Goal: Book appointment/travel/reservation

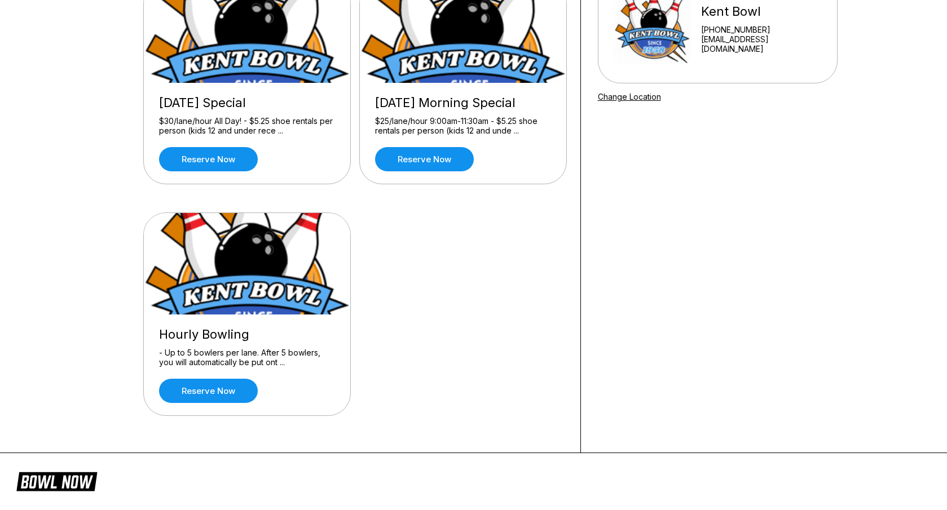
scroll to position [139, 0]
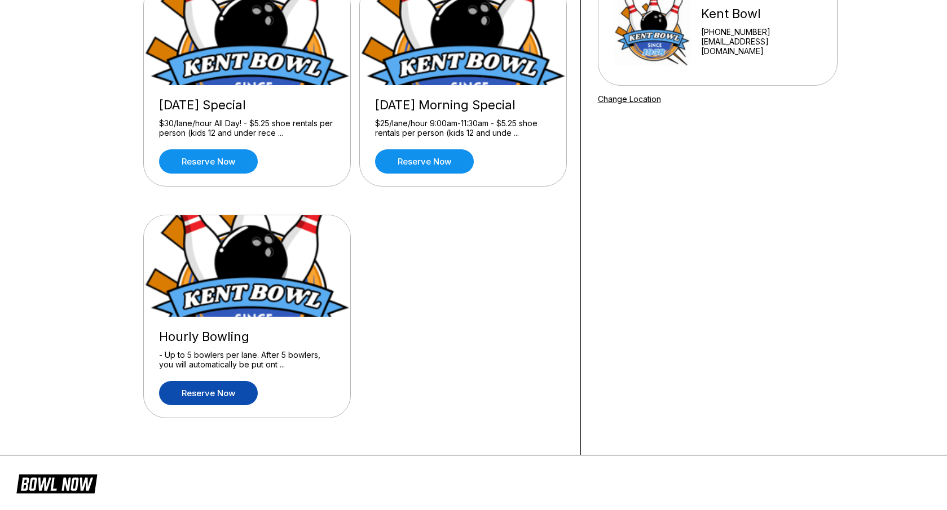
click at [211, 389] on link "Reserve now" at bounding box center [208, 393] width 99 height 24
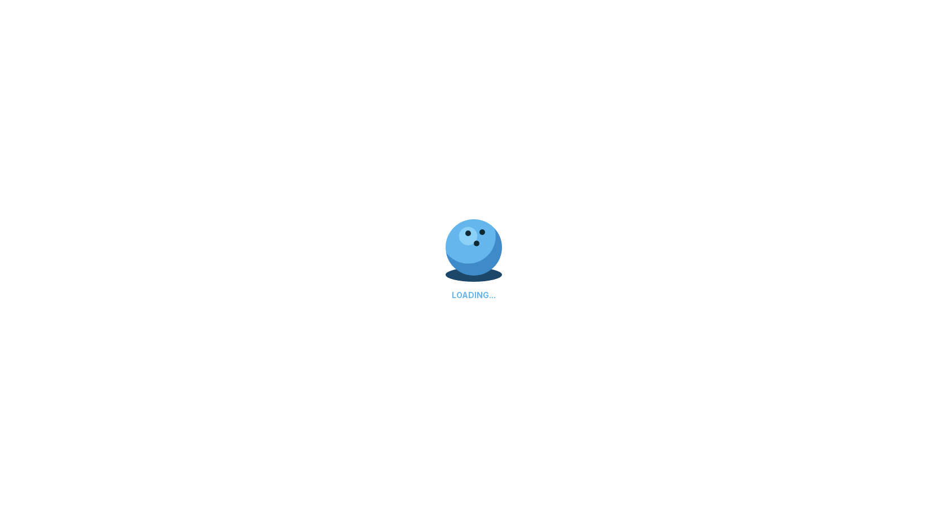
scroll to position [0, 0]
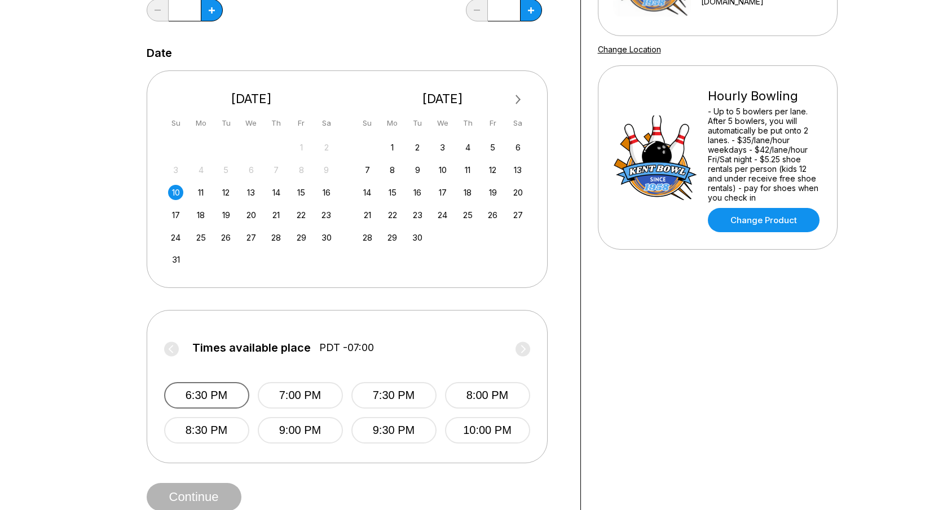
click at [219, 397] on button "6:30 PM" at bounding box center [206, 395] width 85 height 27
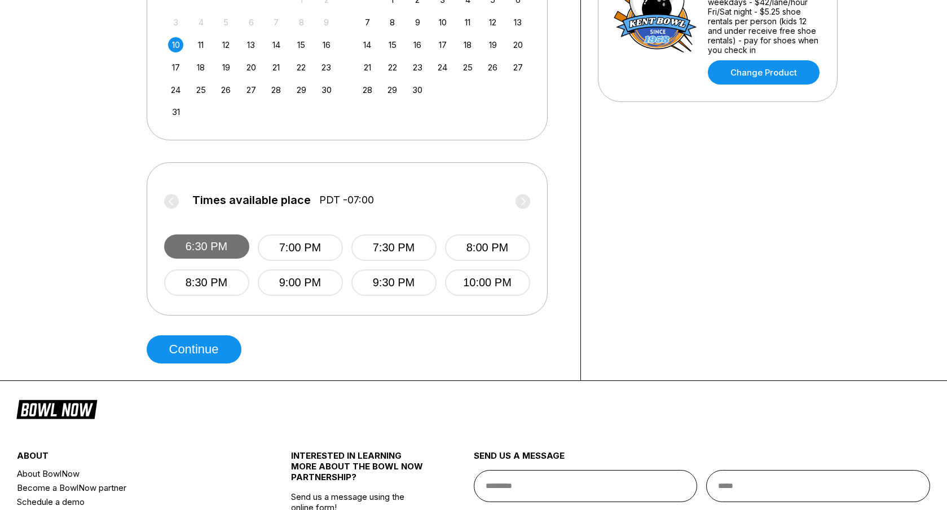
scroll to position [338, 0]
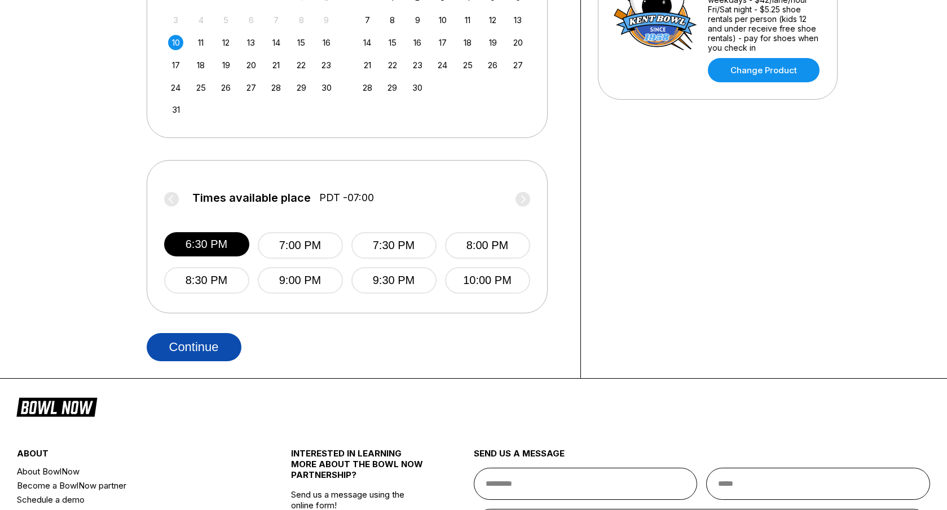
click at [218, 351] on button "Continue" at bounding box center [194, 347] width 95 height 28
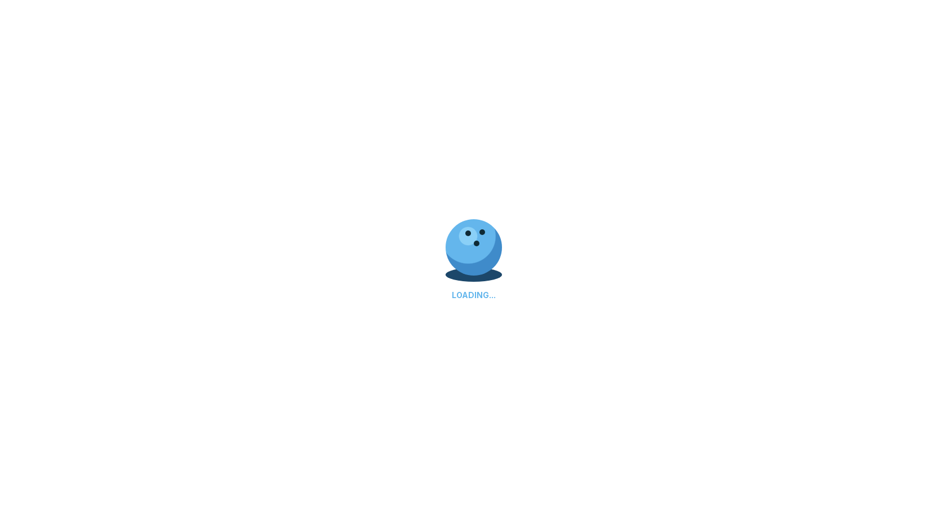
scroll to position [0, 0]
select select "**"
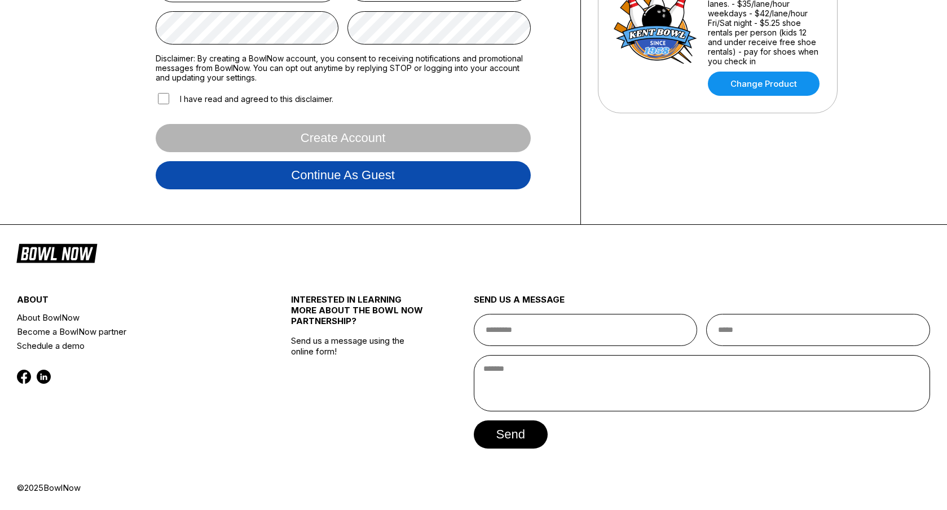
click at [348, 178] on button "Continue as guest" at bounding box center [343, 175] width 375 height 28
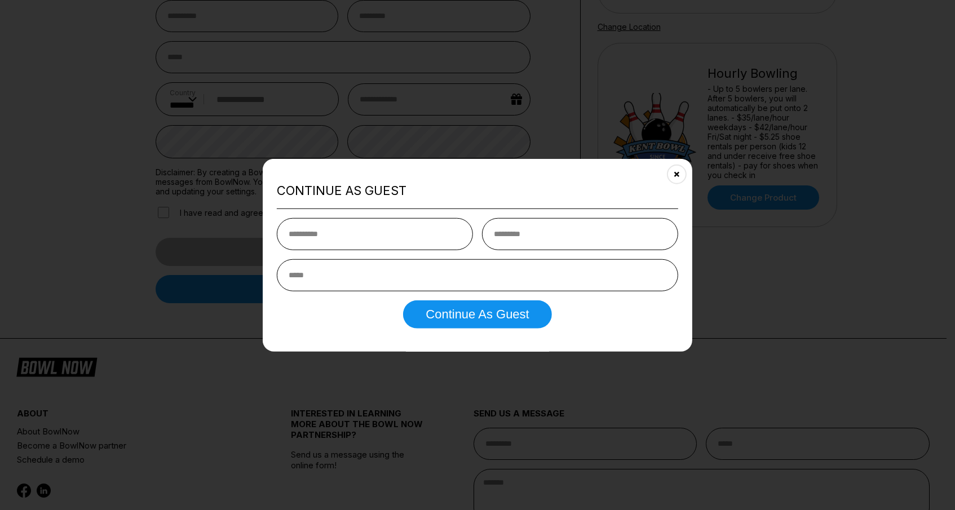
type input "********"
type input "*****"
click at [380, 276] on input "email" at bounding box center [477, 275] width 401 height 32
type input "**********"
click at [403, 301] on button "Continue as Guest" at bounding box center [477, 315] width 148 height 28
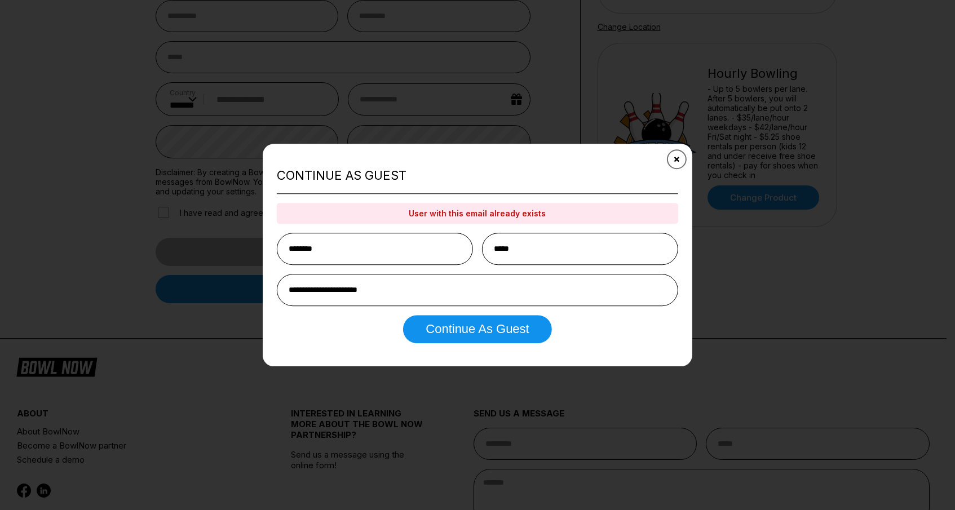
click at [677, 159] on icon "Close" at bounding box center [677, 158] width 9 height 9
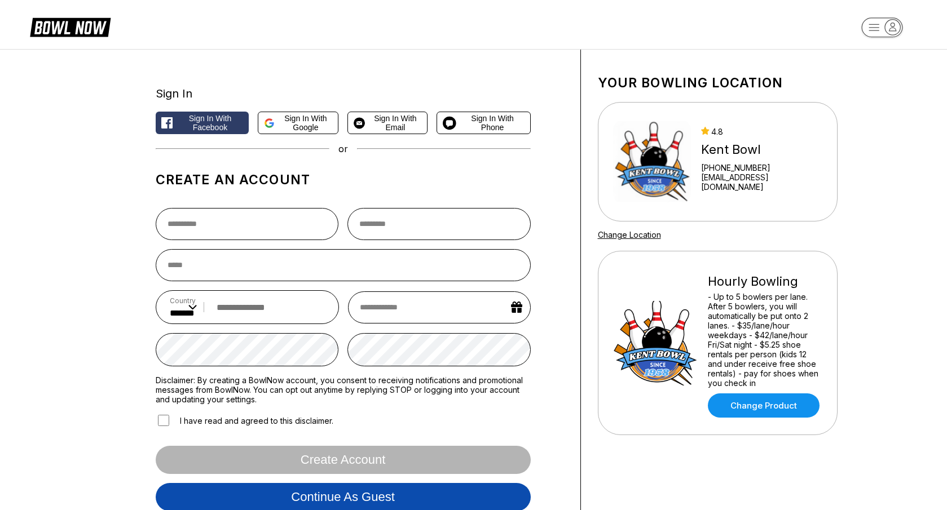
scroll to position [0, 0]
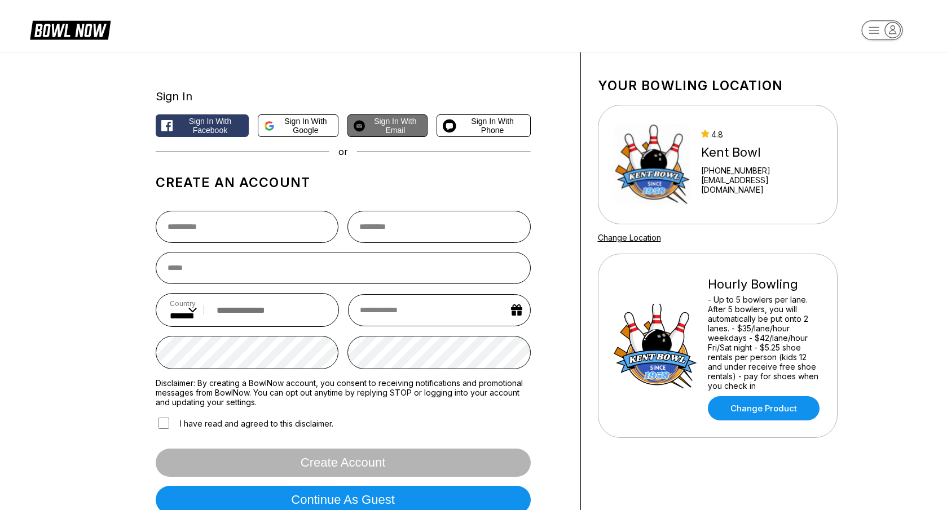
click at [409, 129] on span "Sign in with Email" at bounding box center [395, 126] width 52 height 18
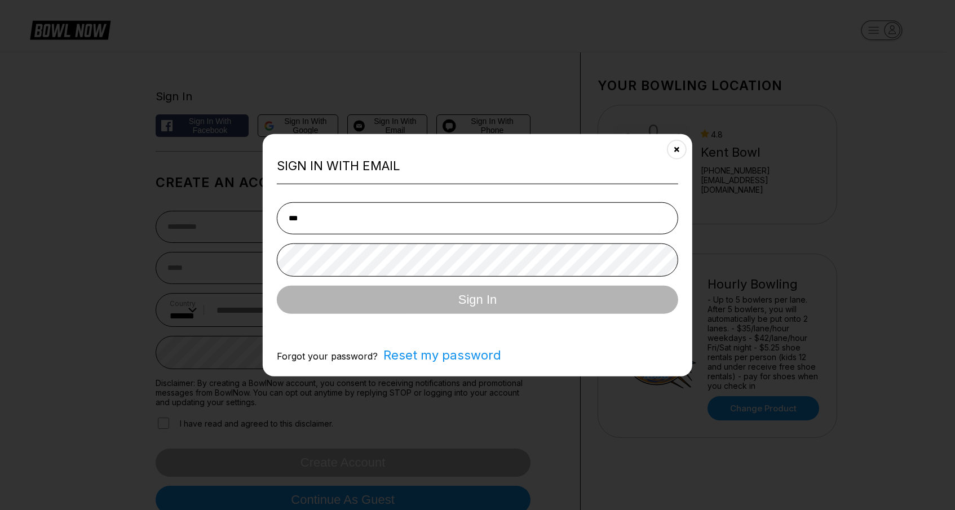
type input "**********"
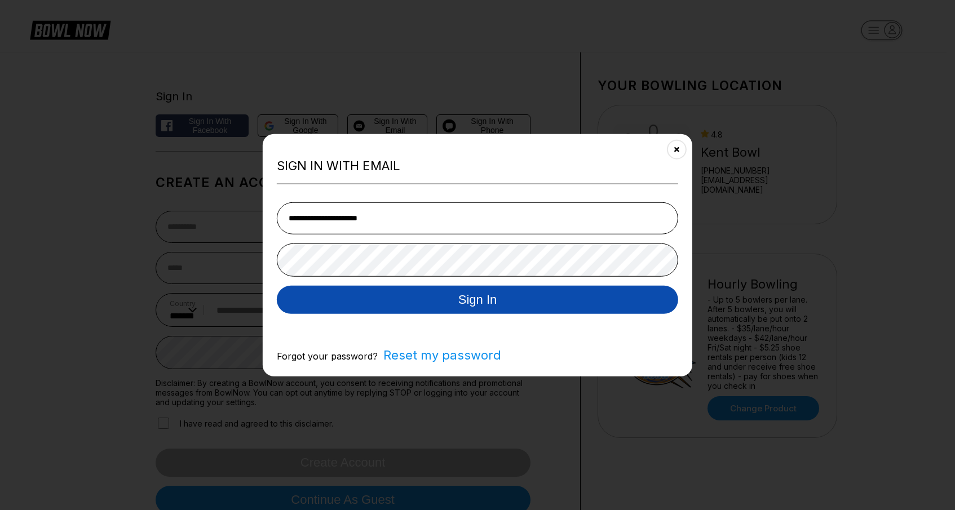
click at [456, 301] on button "Sign In" at bounding box center [477, 300] width 401 height 28
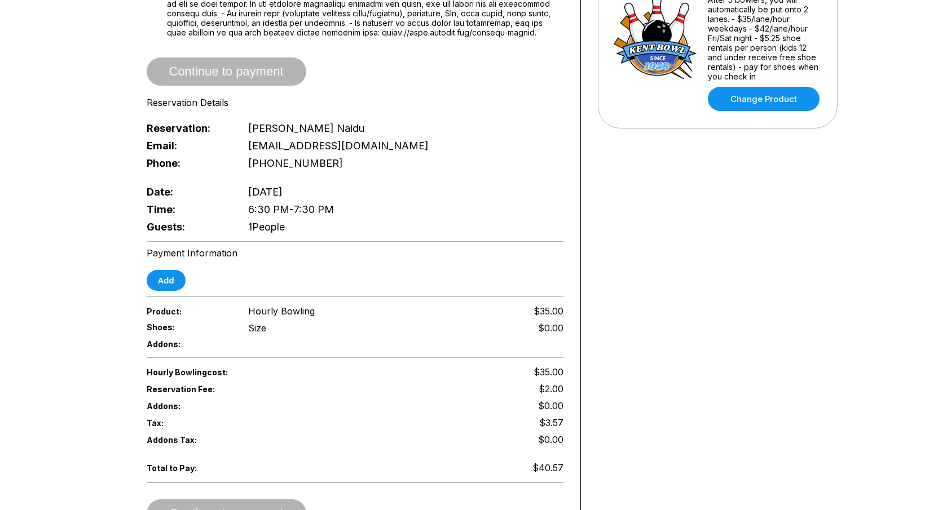
scroll to position [328, 0]
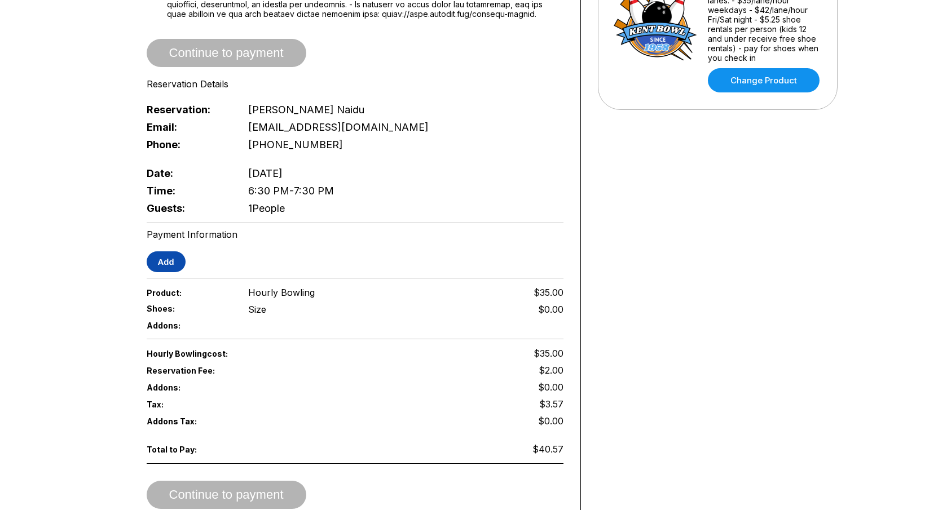
click at [158, 262] on button "Add" at bounding box center [166, 261] width 39 height 21
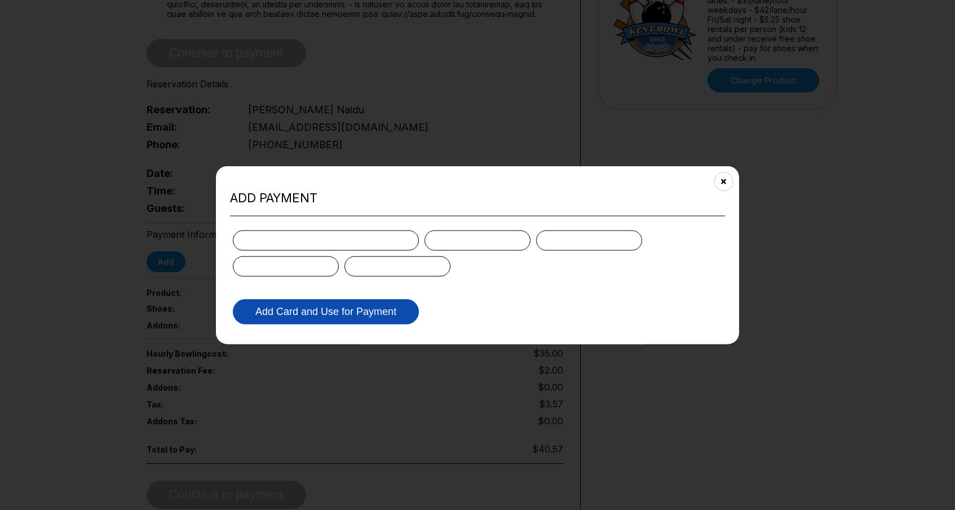
click at [335, 317] on button "Add Card and Use for Payment" at bounding box center [326, 311] width 186 height 25
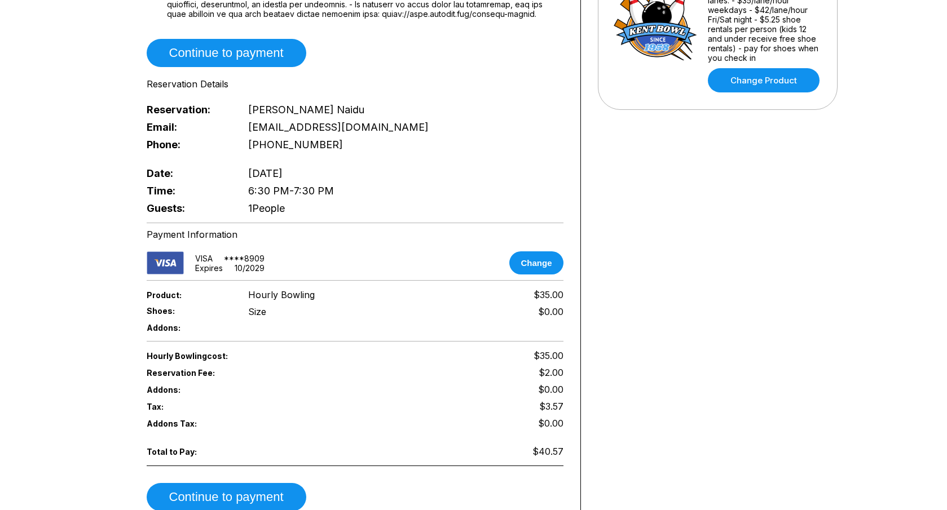
click at [625, 346] on div "Your bowling location [GEOGRAPHIC_DATA] [PHONE_NUMBER] [EMAIL_ADDRESS][DOMAIN_N…" at bounding box center [717, 126] width 273 height 804
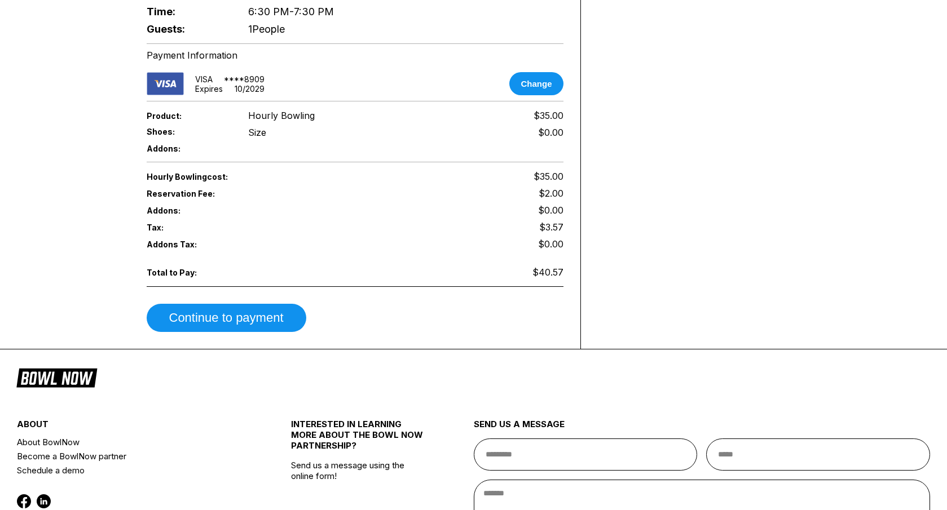
scroll to position [671, 0]
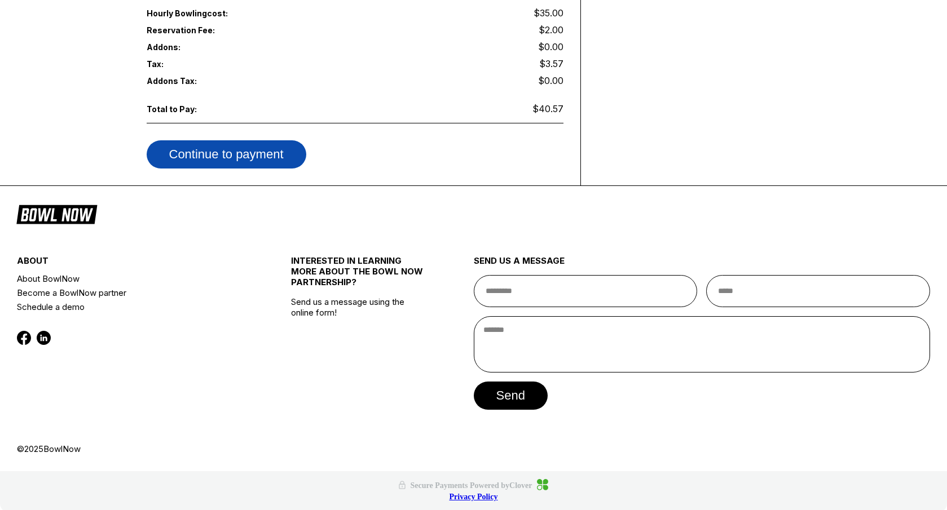
click at [268, 150] on button "Continue to payment" at bounding box center [227, 154] width 160 height 28
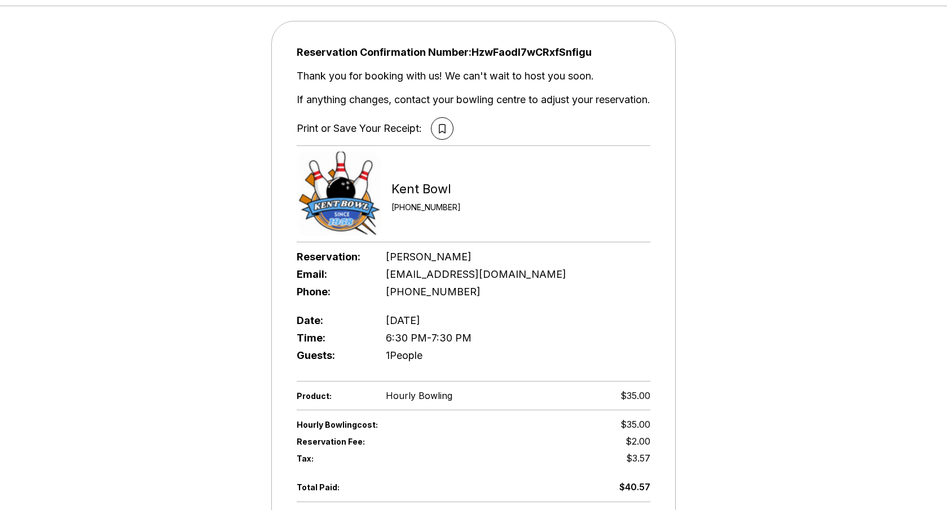
scroll to position [0, 0]
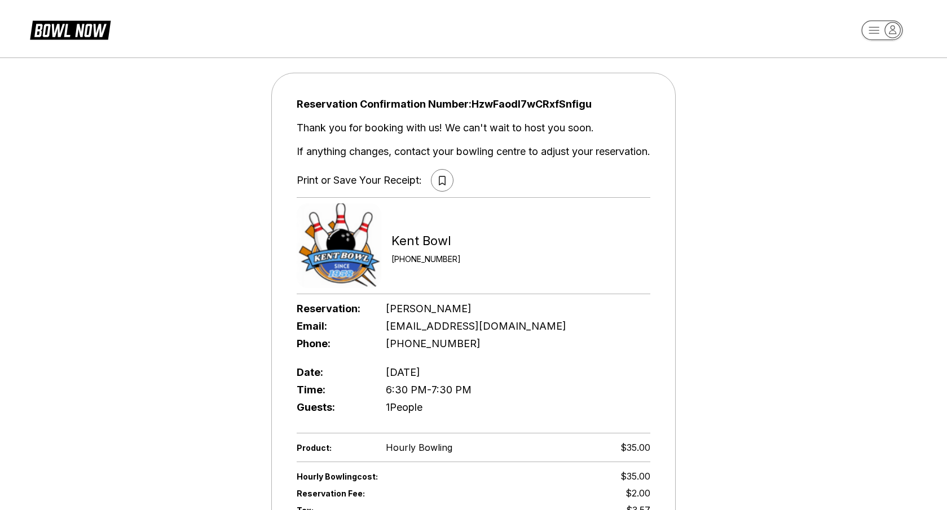
click at [443, 179] on icon at bounding box center [442, 180] width 6 height 9
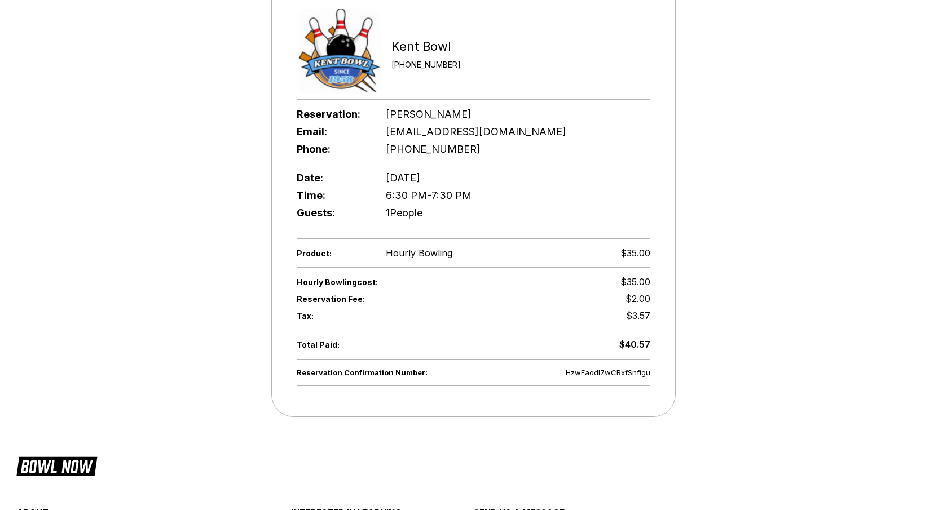
scroll to position [204, 0]
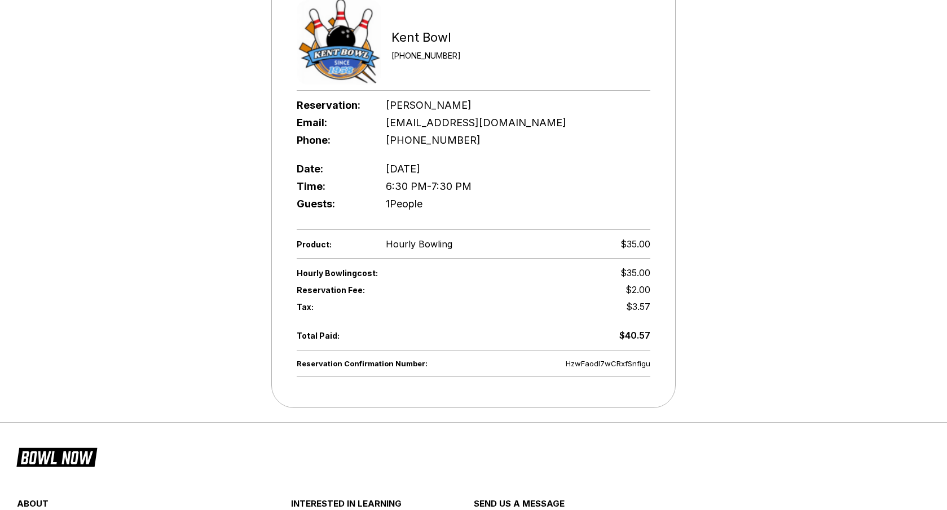
click at [798, 160] on div "Reservation Confirmation Number: HzwFaodl7wCRxfSnfigu Thank you for booking wit…" at bounding box center [473, 138] width 947 height 581
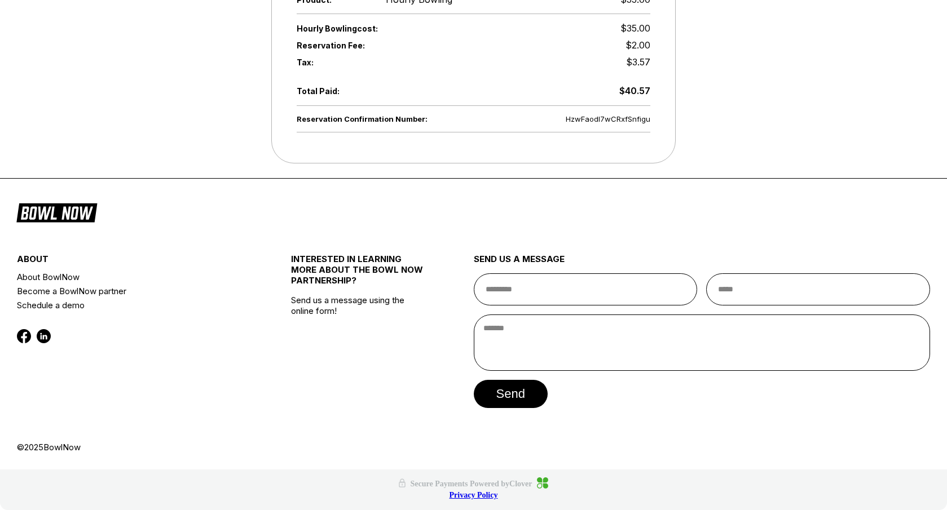
scroll to position [0, 0]
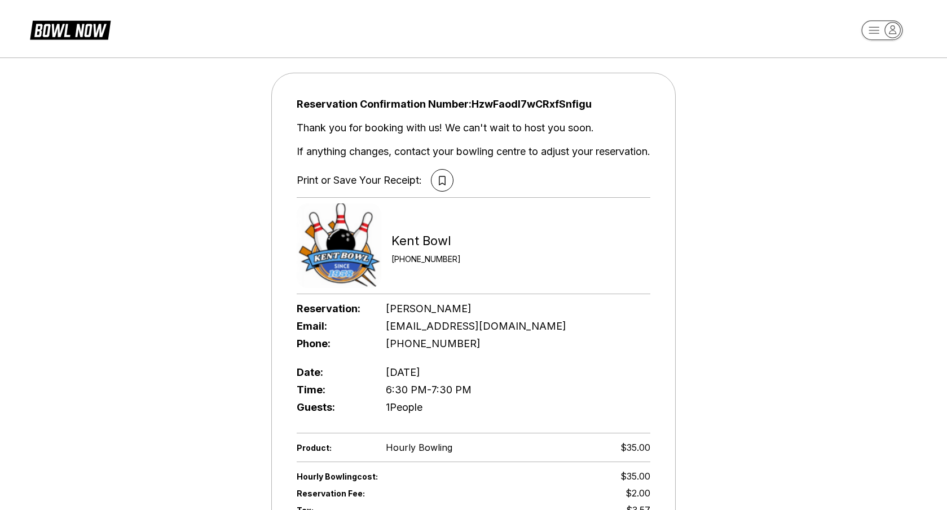
click at [876, 30] on icon "button" at bounding box center [874, 30] width 10 height 6
click at [870, 64] on div "Profile" at bounding box center [882, 64] width 78 height 20
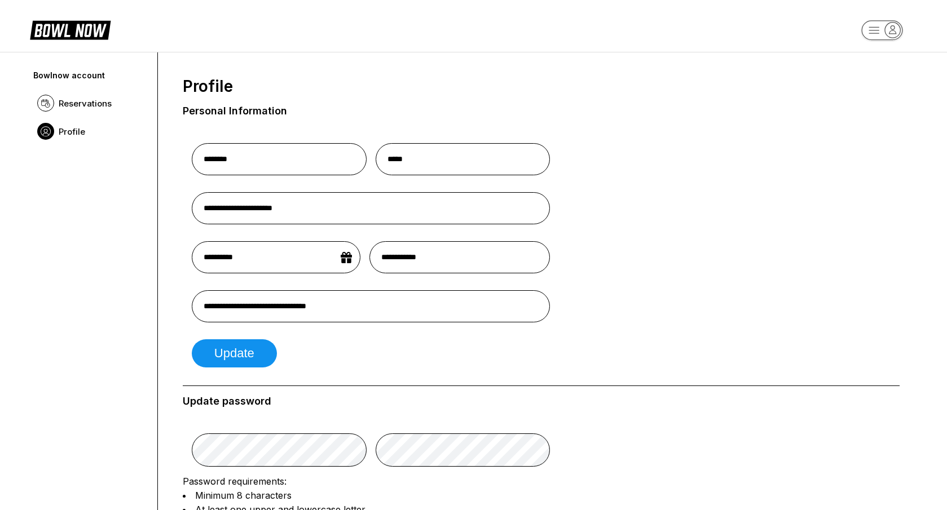
click at [657, 130] on form "**********" at bounding box center [541, 251] width 717 height 250
